Goal: Task Accomplishment & Management: Use online tool/utility

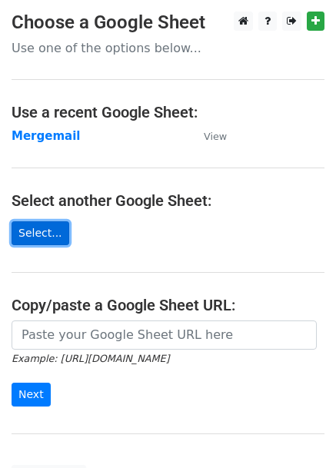
click at [38, 235] on link "Select..." at bounding box center [41, 233] width 58 height 24
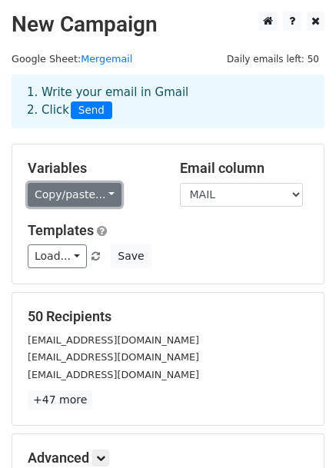
click at [60, 187] on link "Copy/paste..." at bounding box center [75, 195] width 94 height 24
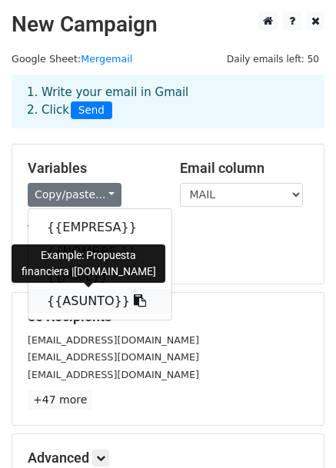
click at [77, 297] on link "{{ASUNTO}}" at bounding box center [99, 301] width 143 height 25
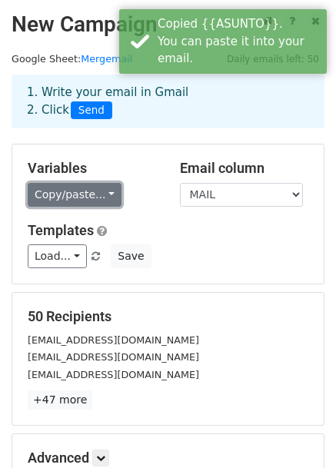
click at [73, 196] on link "Copy/paste..." at bounding box center [75, 195] width 94 height 24
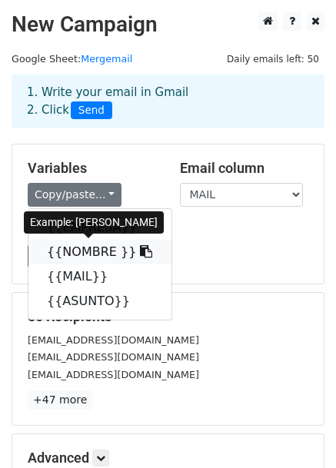
click at [88, 253] on link "{{NOMBRE }}" at bounding box center [99, 252] width 143 height 25
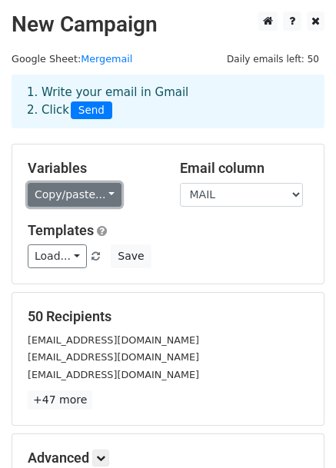
click at [71, 199] on link "Copy/paste..." at bounding box center [75, 195] width 94 height 24
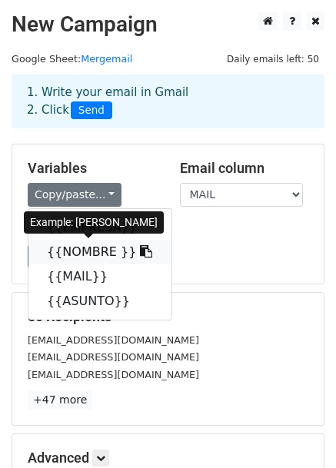
click at [55, 257] on link "{{NOMBRE }}" at bounding box center [99, 252] width 143 height 25
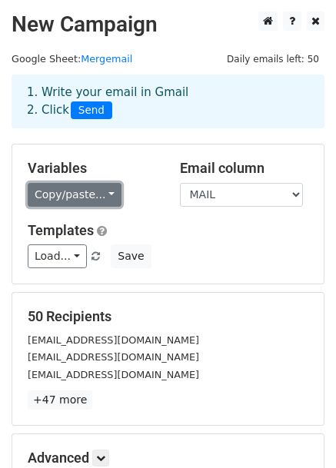
click at [75, 184] on link "Copy/paste..." at bounding box center [75, 195] width 94 height 24
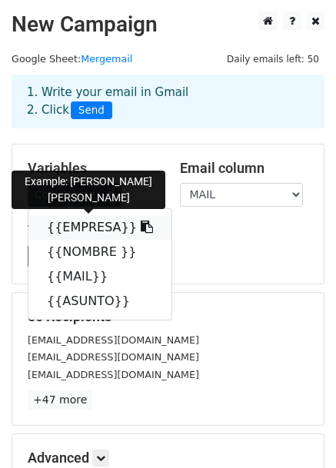
click at [85, 222] on link "{{EMPRESA}}" at bounding box center [99, 227] width 143 height 25
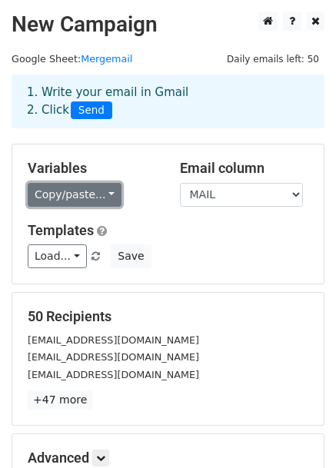
click at [88, 191] on link "Copy/paste..." at bounding box center [75, 195] width 94 height 24
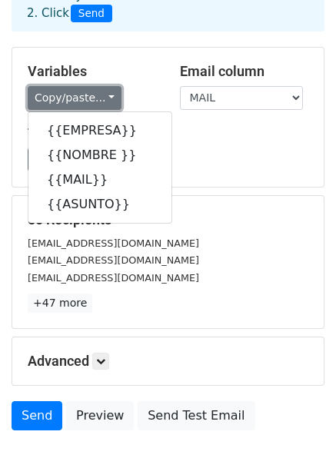
scroll to position [187, 0]
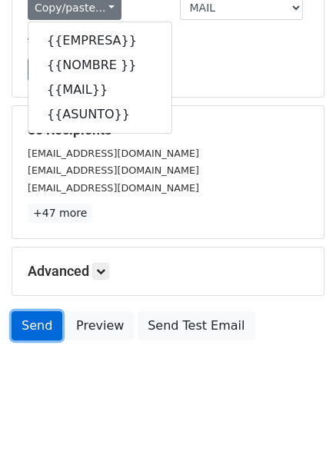
click at [46, 322] on link "Send" at bounding box center [37, 325] width 51 height 29
